Goal: Navigation & Orientation: Find specific page/section

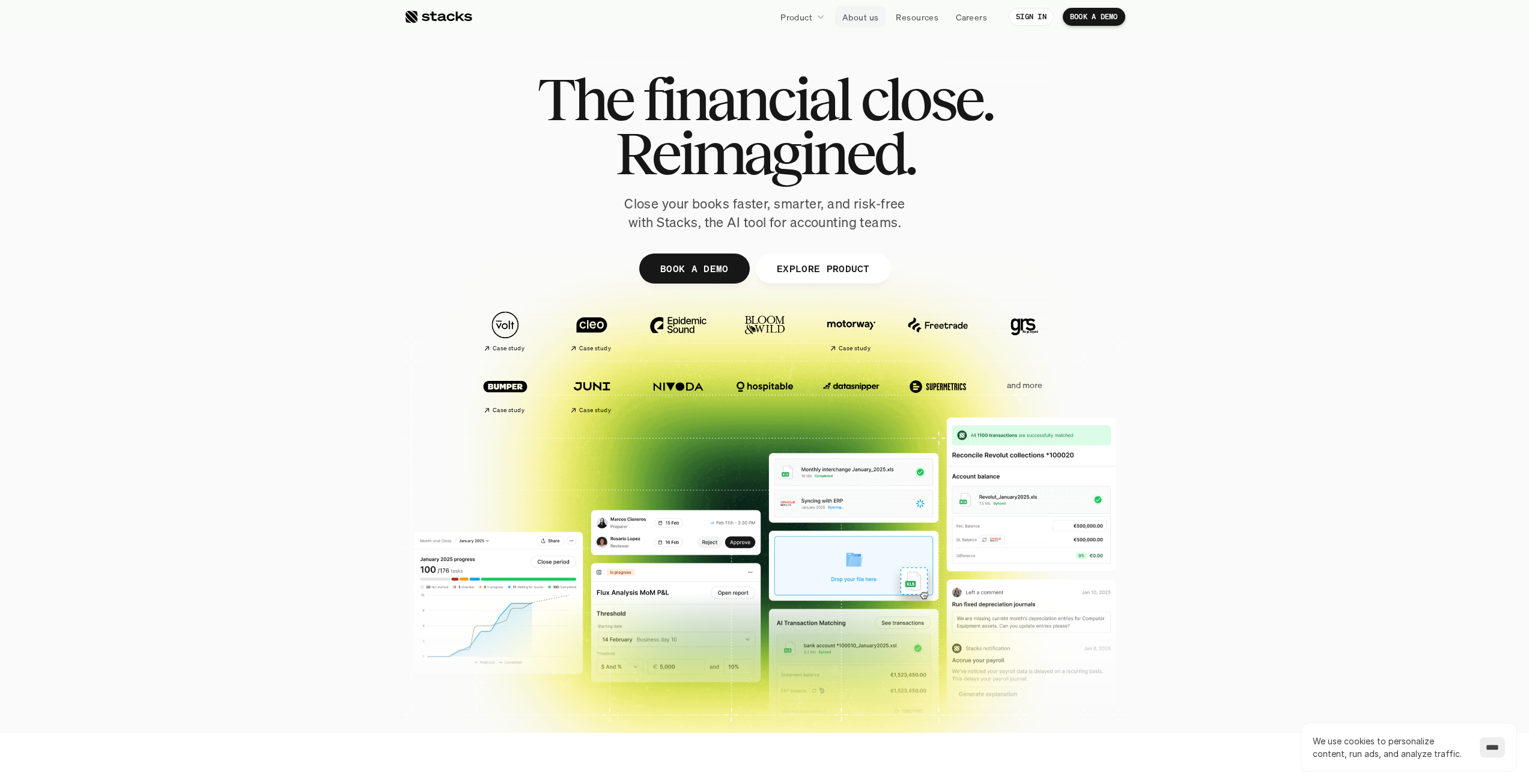
click at [861, 22] on p "About us" at bounding box center [861, 17] width 36 height 12
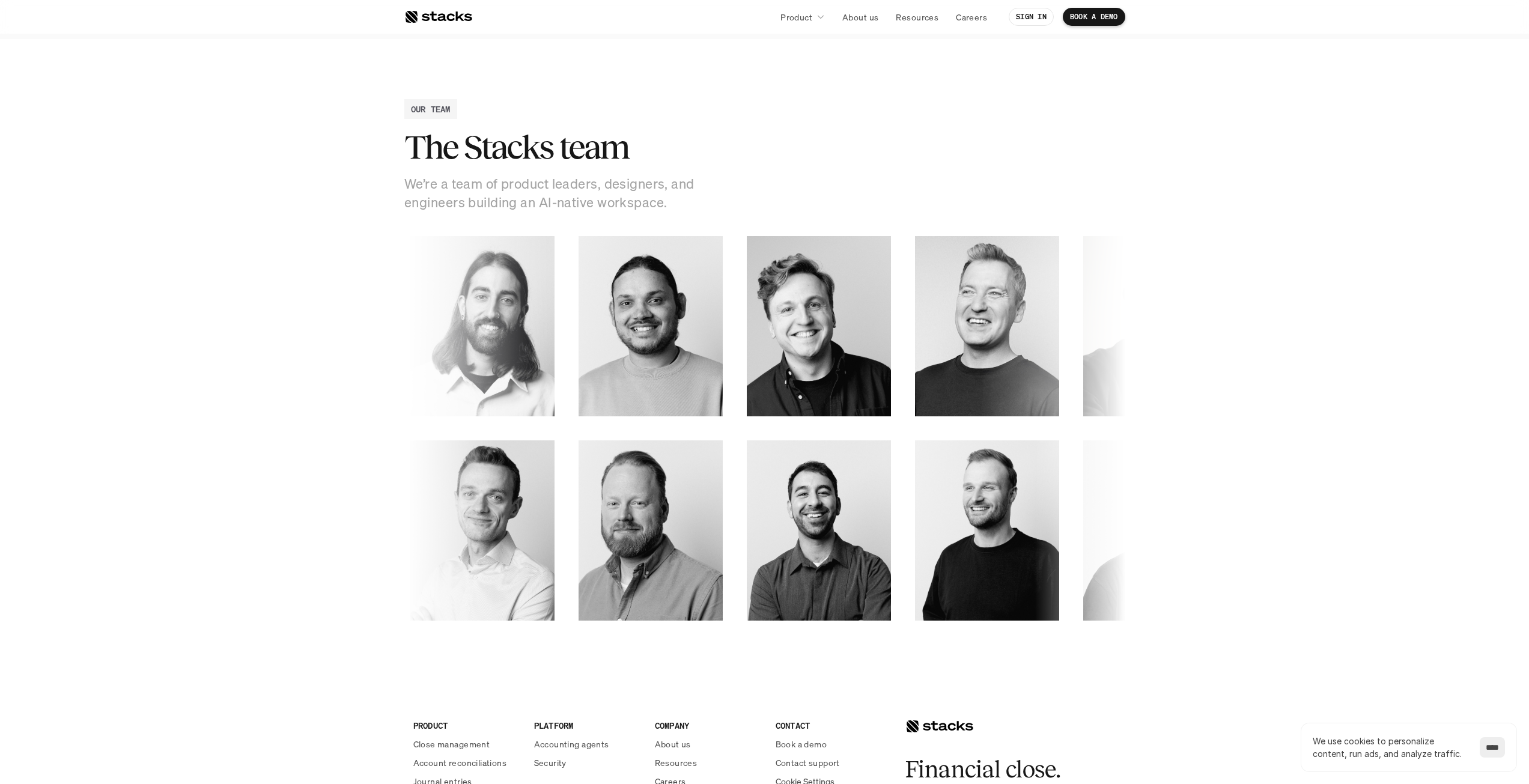
scroll to position [1802, 0]
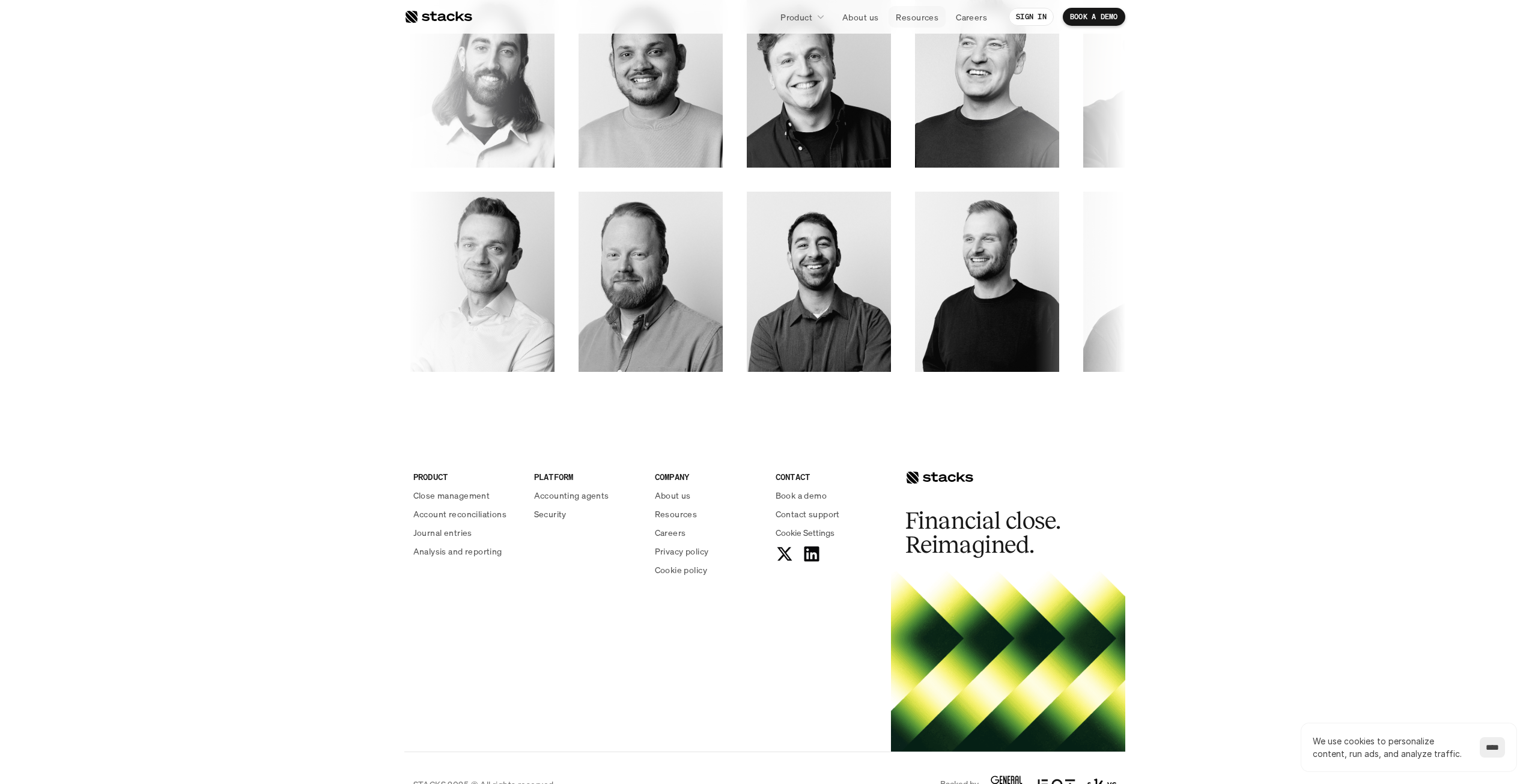
click at [909, 22] on p "Resources" at bounding box center [917, 17] width 43 height 12
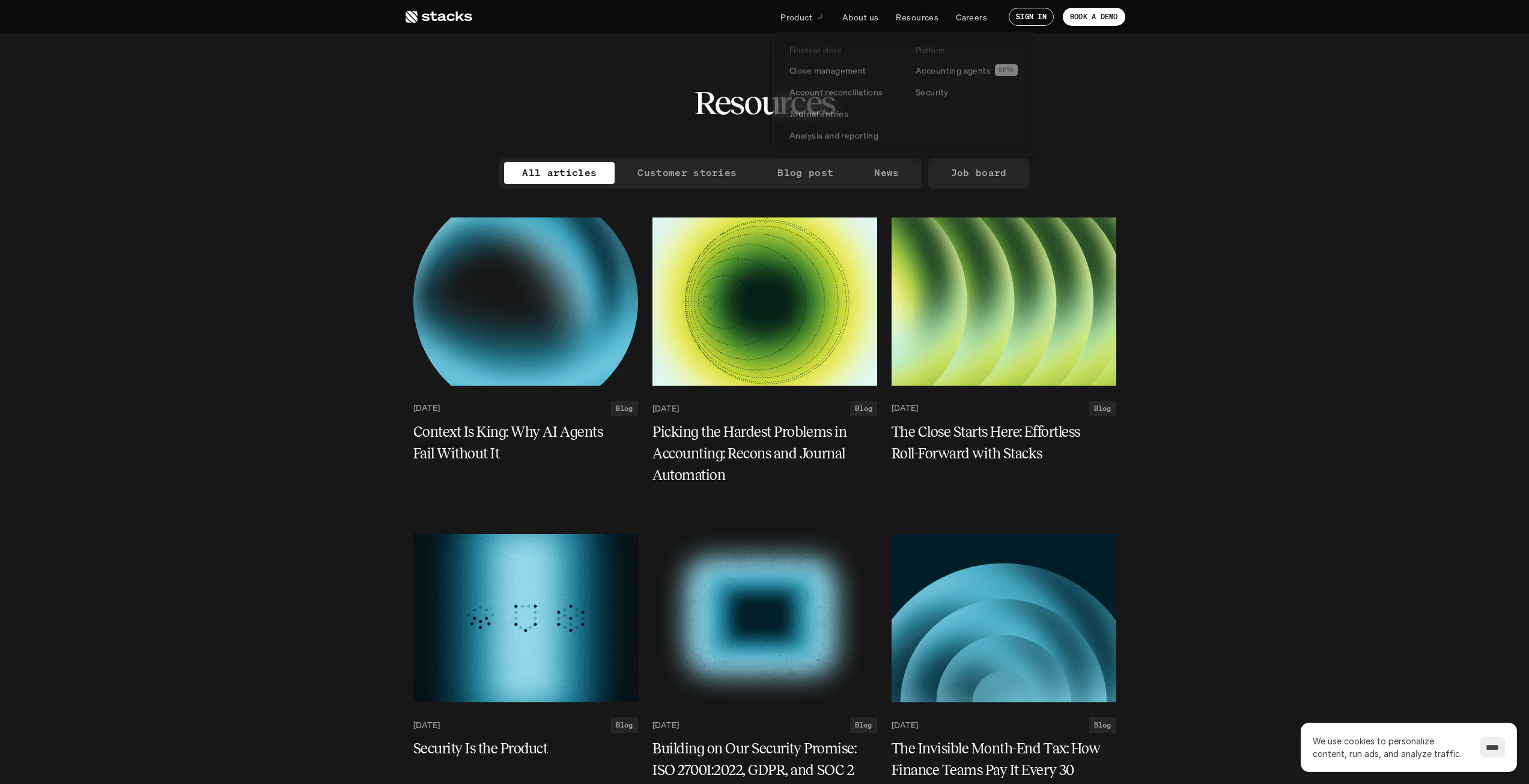
click at [790, 17] on p "Product" at bounding box center [796, 17] width 32 height 12
click at [801, 91] on p "Account reconciliations" at bounding box center [836, 93] width 93 height 12
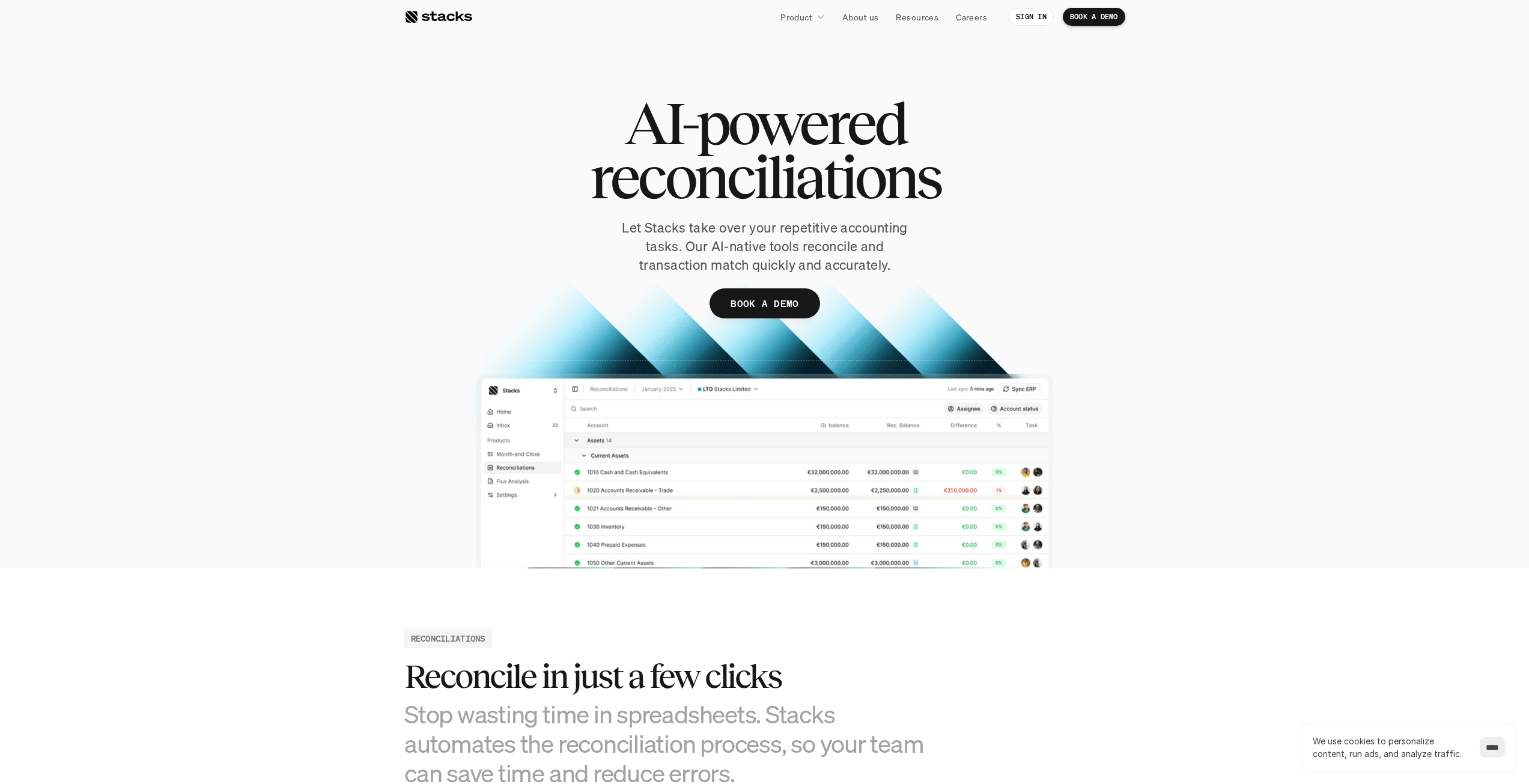
click at [1040, 21] on p "SIGN IN" at bounding box center [1031, 16] width 30 height 9
click at [1210, 233] on section "AI-powered reconciliations Let Stacks take over your repetitive accounting task…" at bounding box center [764, 284] width 1529 height 569
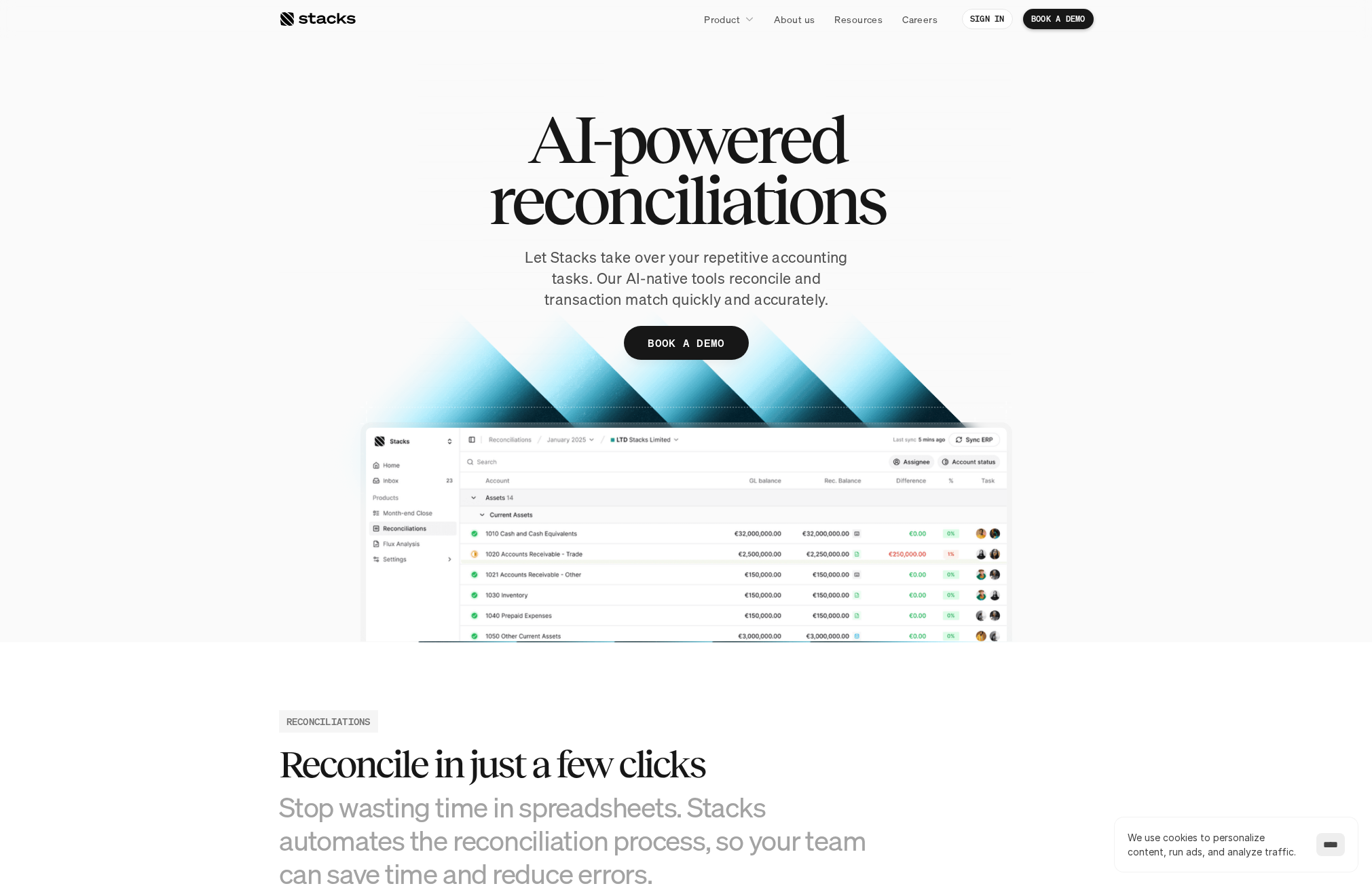
drag, startPoint x: 1203, startPoint y: 219, endPoint x: 924, endPoint y: 214, distance: 279.0
click at [1194, 219] on section "AI-powered reconciliations Let Stacks take over your repetitive accounting task…" at bounding box center [686, 321] width 1372 height 643
click at [1005, 17] on link "SIGN IN" at bounding box center [987, 18] width 51 height 20
